Goal: Find specific page/section: Find specific page/section

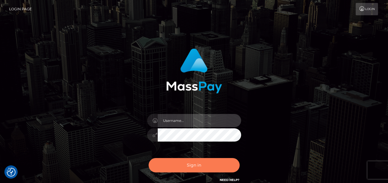
type input "[PERSON_NAME]"
drag, startPoint x: 153, startPoint y: 162, endPoint x: 151, endPoint y: 159, distance: 3.4
click at [152, 163] on button "Sign in" at bounding box center [194, 165] width 91 height 14
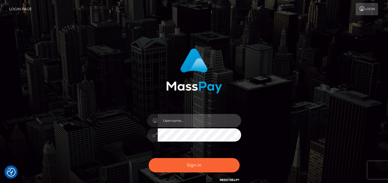
type input "denise"
click at [176, 157] on div "Sign in Need Help?" at bounding box center [194, 168] width 103 height 26
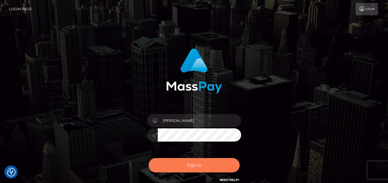
click at [186, 162] on button "Sign in" at bounding box center [194, 165] width 91 height 14
click at [189, 167] on button "Sign in" at bounding box center [194, 165] width 91 height 14
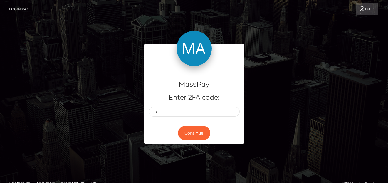
type input "9"
type input "2"
type input "7"
type input "0"
type input "2"
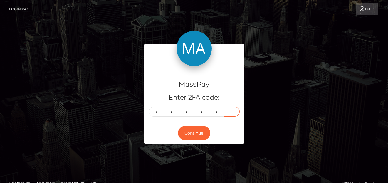
type input "9"
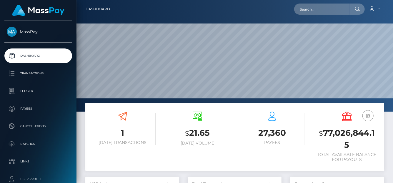
scroll to position [104, 94]
click at [314, 7] on input "text" at bounding box center [321, 9] width 55 height 11
paste input "PNl4NRYrX3XAFzjdMdj69vzYLlo2"
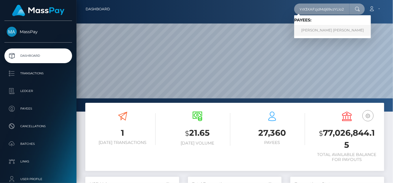
type input "PNl4NRYrX3XAFzjdMdj69vzYLlo2"
click at [339, 27] on link "MARIA JOSE RUIZ CADAVID" at bounding box center [332, 30] width 77 height 11
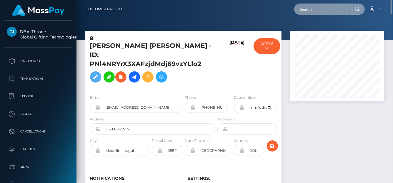
click at [303, 7] on input "text" at bounding box center [321, 9] width 55 height 11
paste input "1054025"
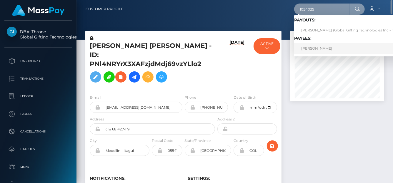
type input "1054025"
click at [312, 47] on link "Lydia Conwell" at bounding box center [353, 48] width 118 height 11
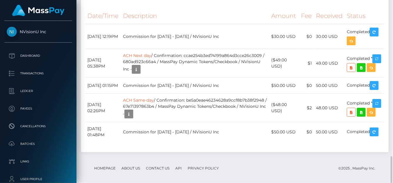
scroll to position [962, 0]
